Goal: Information Seeking & Learning: Learn about a topic

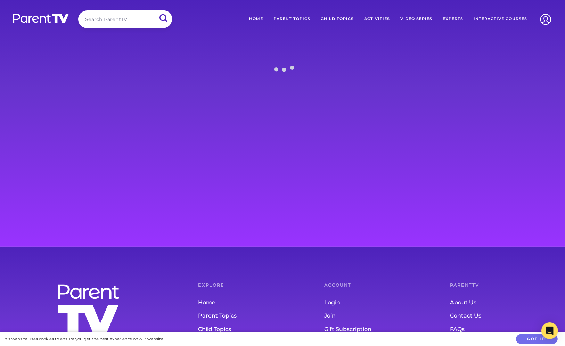
click at [115, 19] on input "search" at bounding box center [125, 19] width 94 height 18
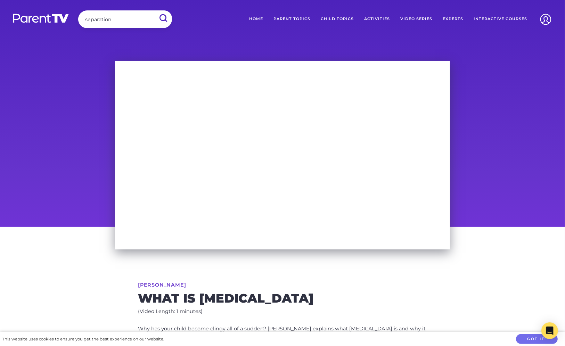
type input "separation"
click at [154, 10] on input "submit" at bounding box center [163, 18] width 18 height 16
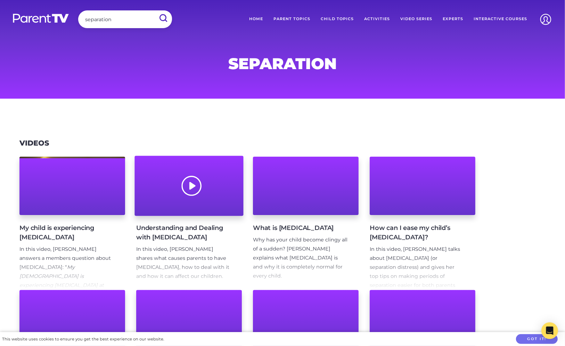
scroll to position [2, 0]
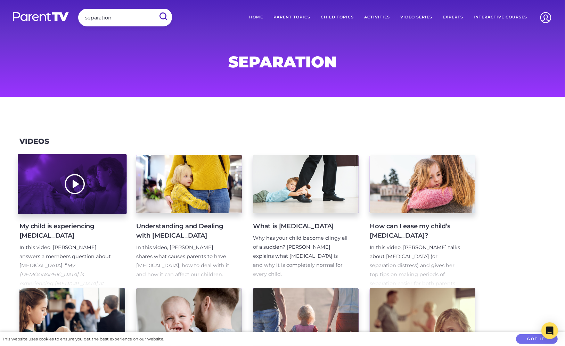
click at [111, 194] on div at bounding box center [72, 184] width 109 height 60
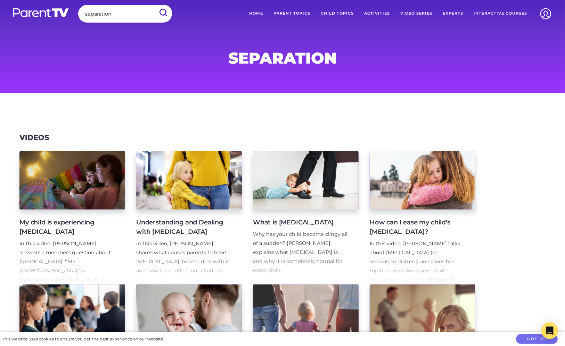
scroll to position [6, 0]
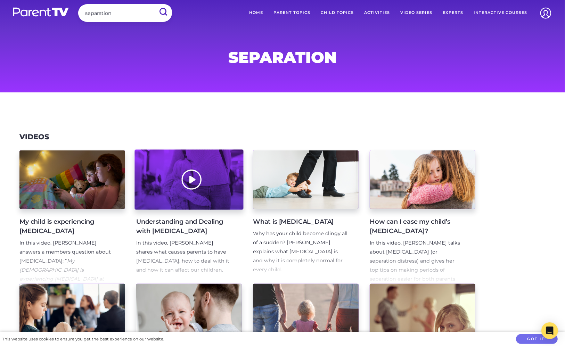
click at [210, 203] on div at bounding box center [189, 180] width 109 height 60
click at [227, 198] on div at bounding box center [189, 180] width 109 height 60
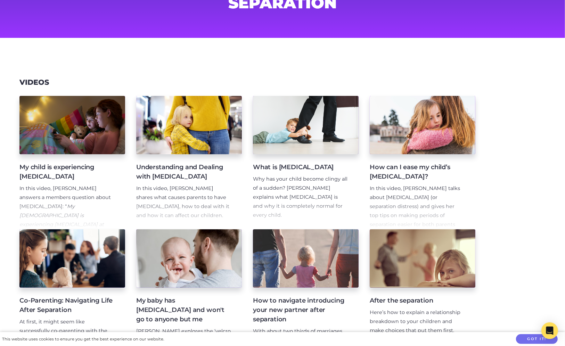
scroll to position [94, 0]
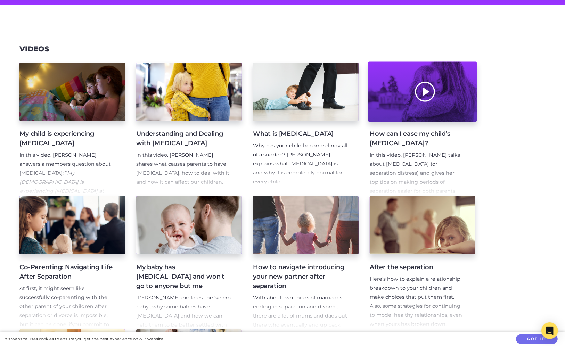
click at [457, 114] on div at bounding box center [422, 92] width 109 height 60
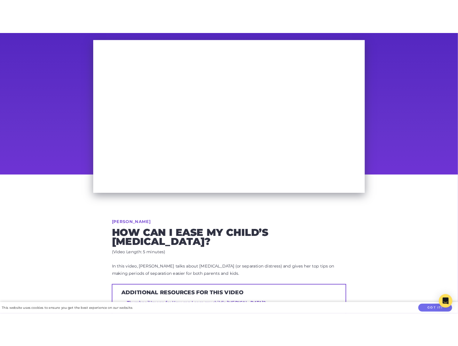
scroll to position [1, 0]
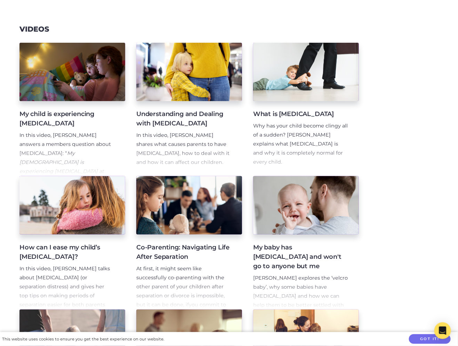
scroll to position [140, 0]
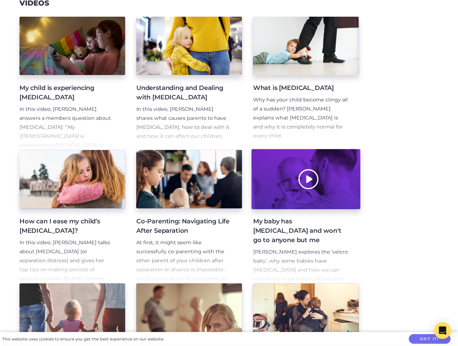
click at [319, 207] on div at bounding box center [305, 179] width 109 height 60
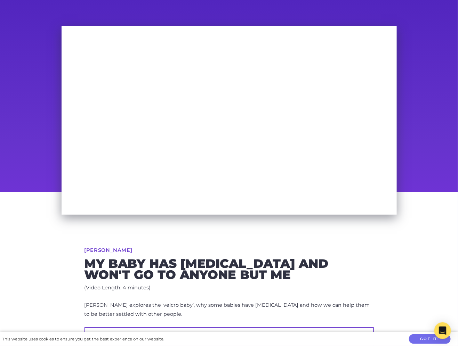
scroll to position [16, 0]
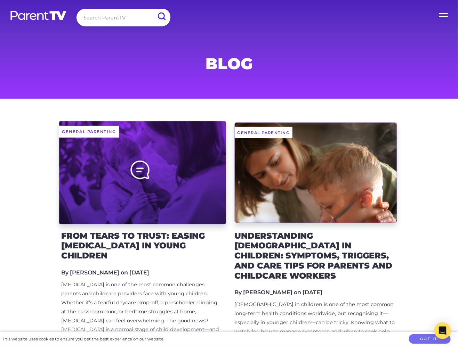
click at [168, 157] on div at bounding box center [142, 172] width 167 height 103
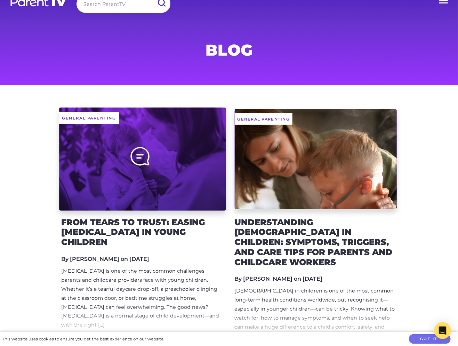
scroll to position [5, 0]
